Goal: Task Accomplishment & Management: Complete application form

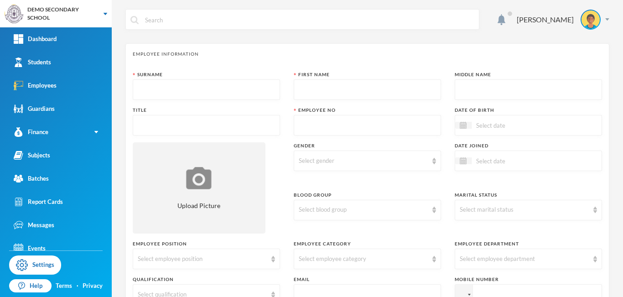
scroll to position [10, 0]
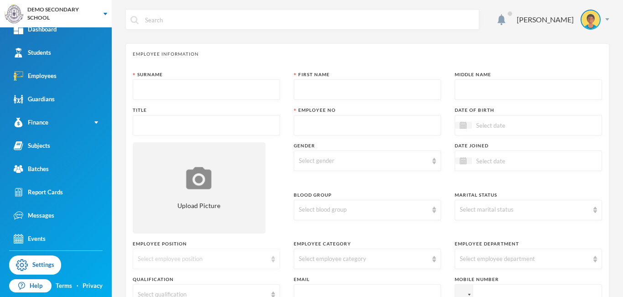
click at [212, 267] on div "Select employee position" at bounding box center [206, 258] width 147 height 21
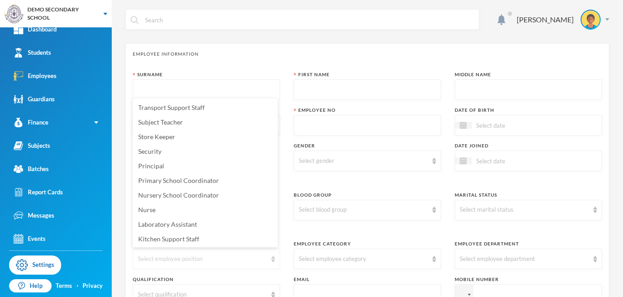
click at [212, 267] on div "Select employee position" at bounding box center [206, 258] width 147 height 21
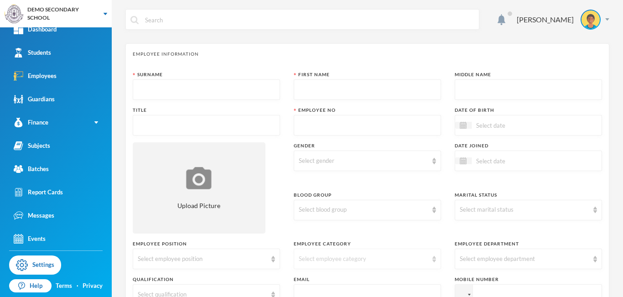
click at [320, 261] on div "Select employee category" at bounding box center [363, 258] width 129 height 9
click at [507, 259] on div "Select employee department" at bounding box center [524, 258] width 129 height 9
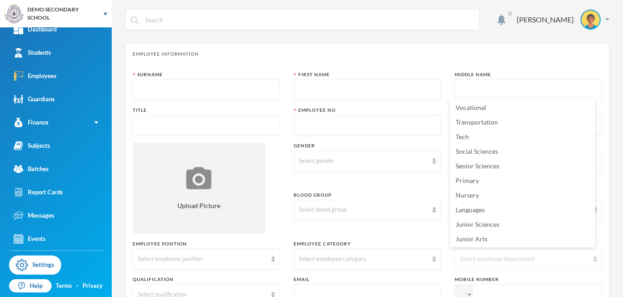
click at [507, 259] on div "Select employee department" at bounding box center [524, 258] width 129 height 9
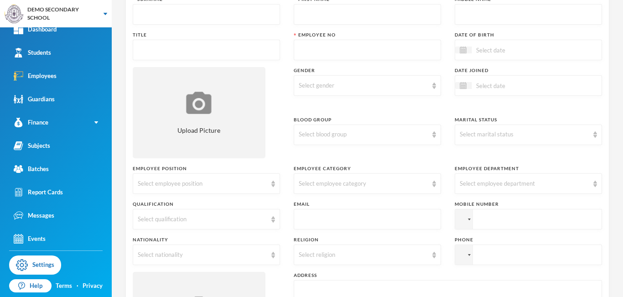
scroll to position [76, 0]
click at [245, 218] on div "Select qualification" at bounding box center [202, 218] width 129 height 9
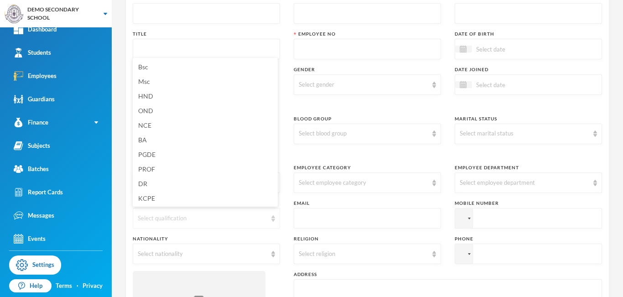
click at [245, 218] on div "Select qualification" at bounding box center [202, 218] width 129 height 9
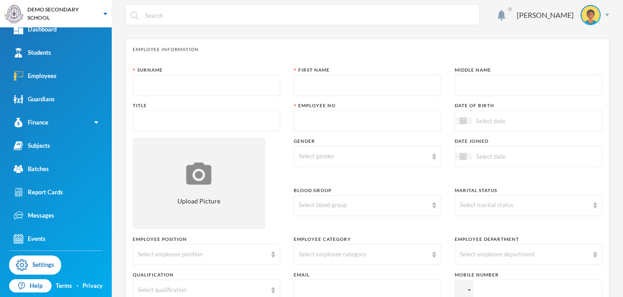
scroll to position [0, 0]
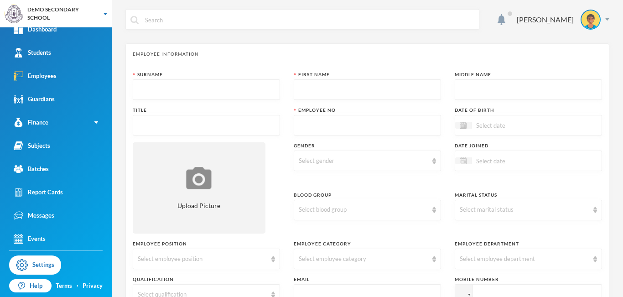
click at [480, 172] on div "Date Joined" at bounding box center [528, 163] width 147 height 42
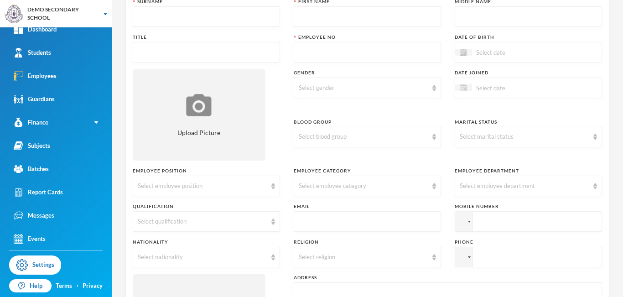
scroll to position [76, 0]
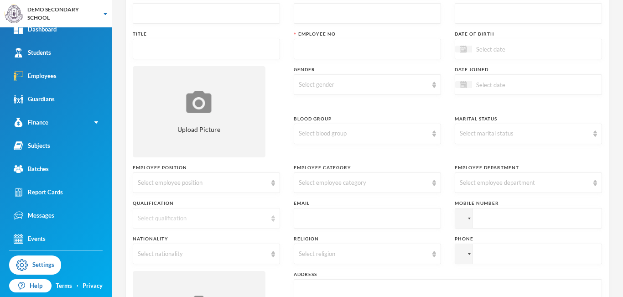
click at [266, 222] on div "Select qualification" at bounding box center [206, 218] width 147 height 21
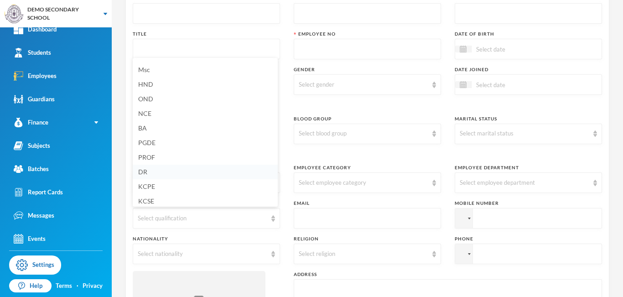
scroll to position [0, 0]
click at [609, 97] on div "[PERSON_NAME] Employee Information Surname First Name Middle Name Title Employe…" at bounding box center [367, 148] width 511 height 297
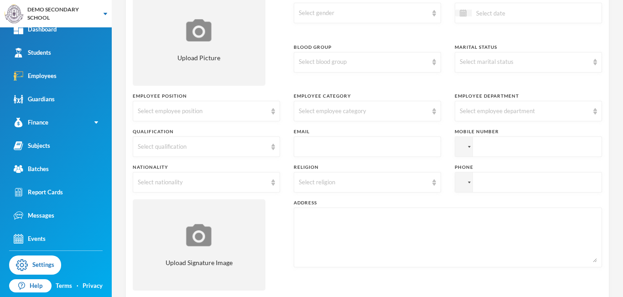
scroll to position [152, 0]
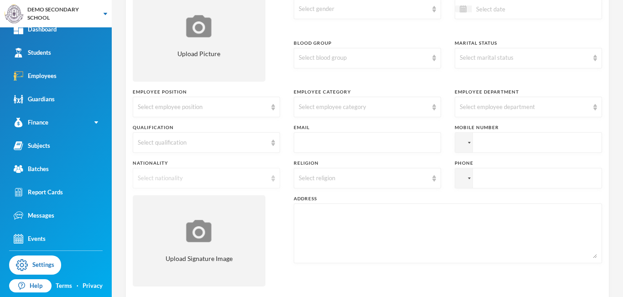
click at [273, 178] on div "Select nationality" at bounding box center [206, 178] width 147 height 21
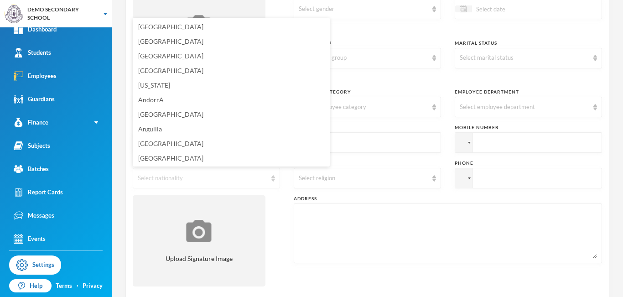
click at [274, 179] on div "Select nationality" at bounding box center [206, 178] width 147 height 21
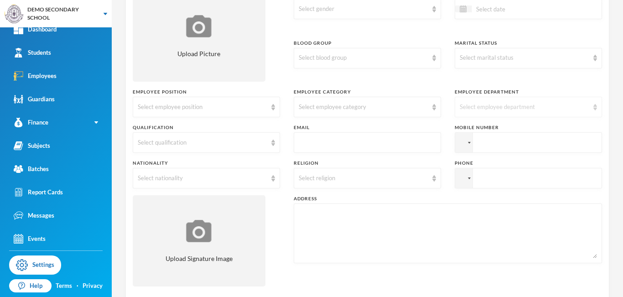
click at [512, 108] on div "Select employee department" at bounding box center [524, 107] width 129 height 9
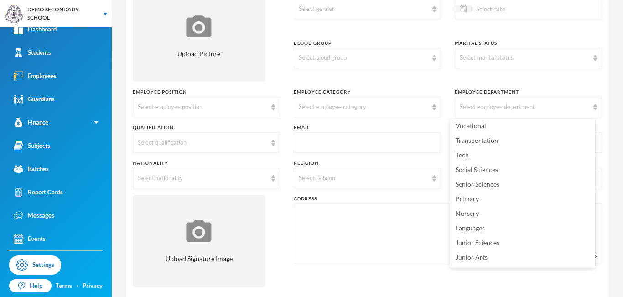
scroll to position [0, 0]
click at [381, 180] on div "Select religion" at bounding box center [363, 178] width 129 height 9
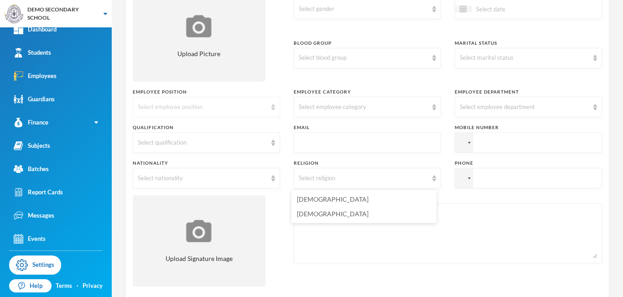
click at [233, 103] on div "Select employee position" at bounding box center [202, 107] width 129 height 9
